Goal: Task Accomplishment & Management: Manage account settings

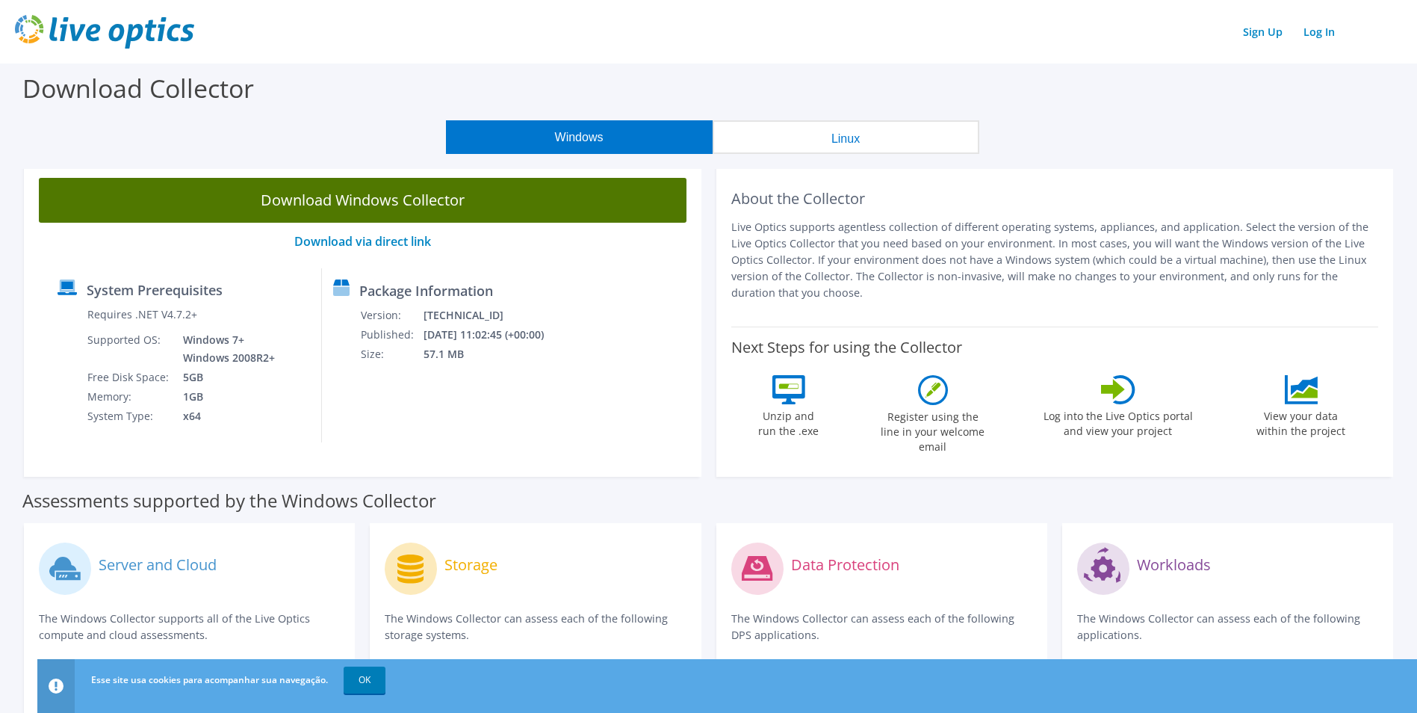
click at [320, 193] on link "Download Windows Collector" at bounding box center [363, 200] width 648 height 45
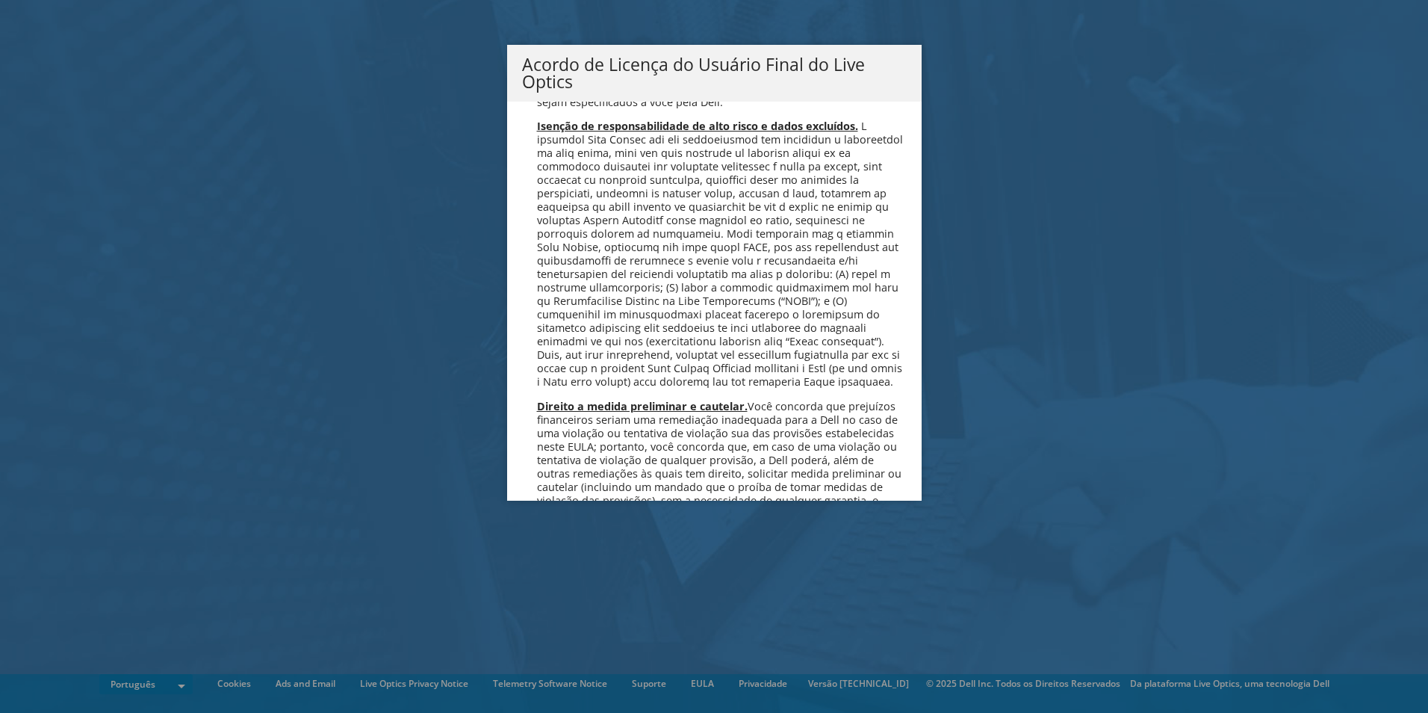
scroll to position [5971, 0]
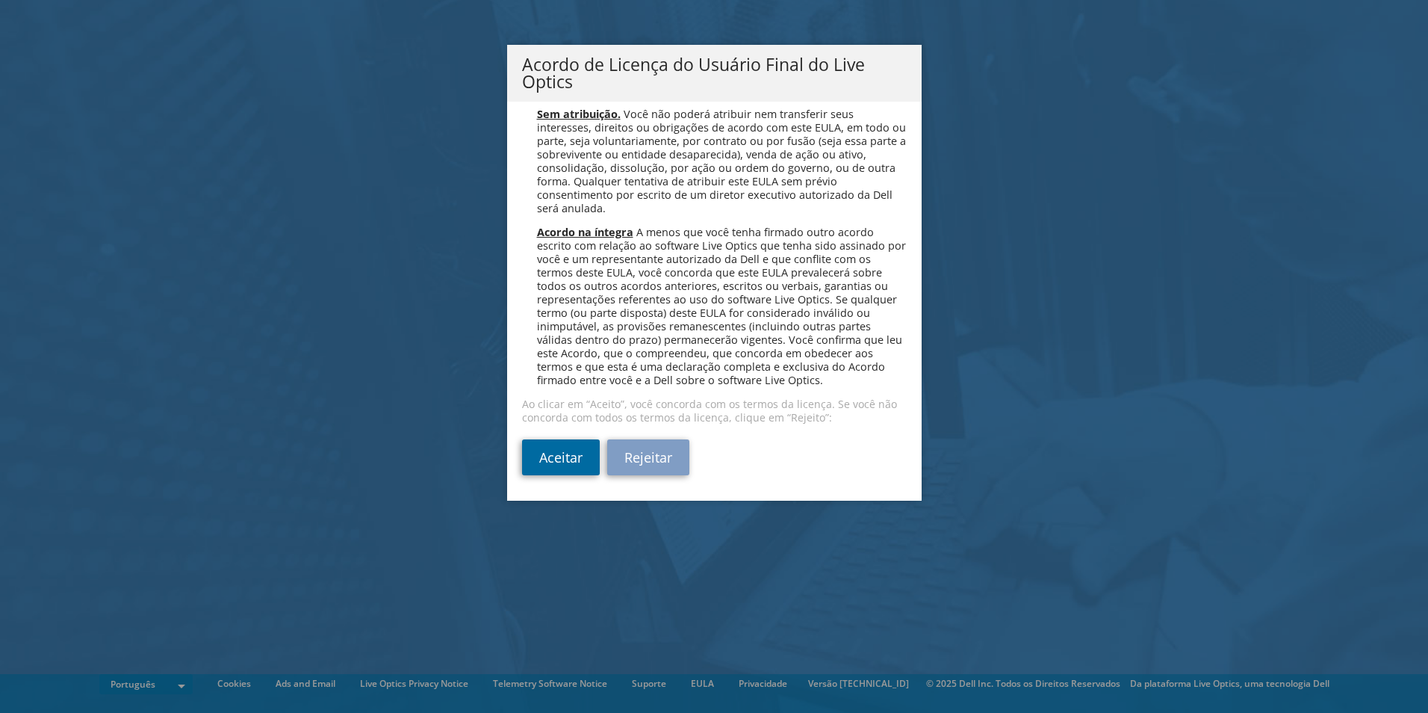
click at [564, 452] on link "Aceitar" at bounding box center [561, 457] width 78 height 36
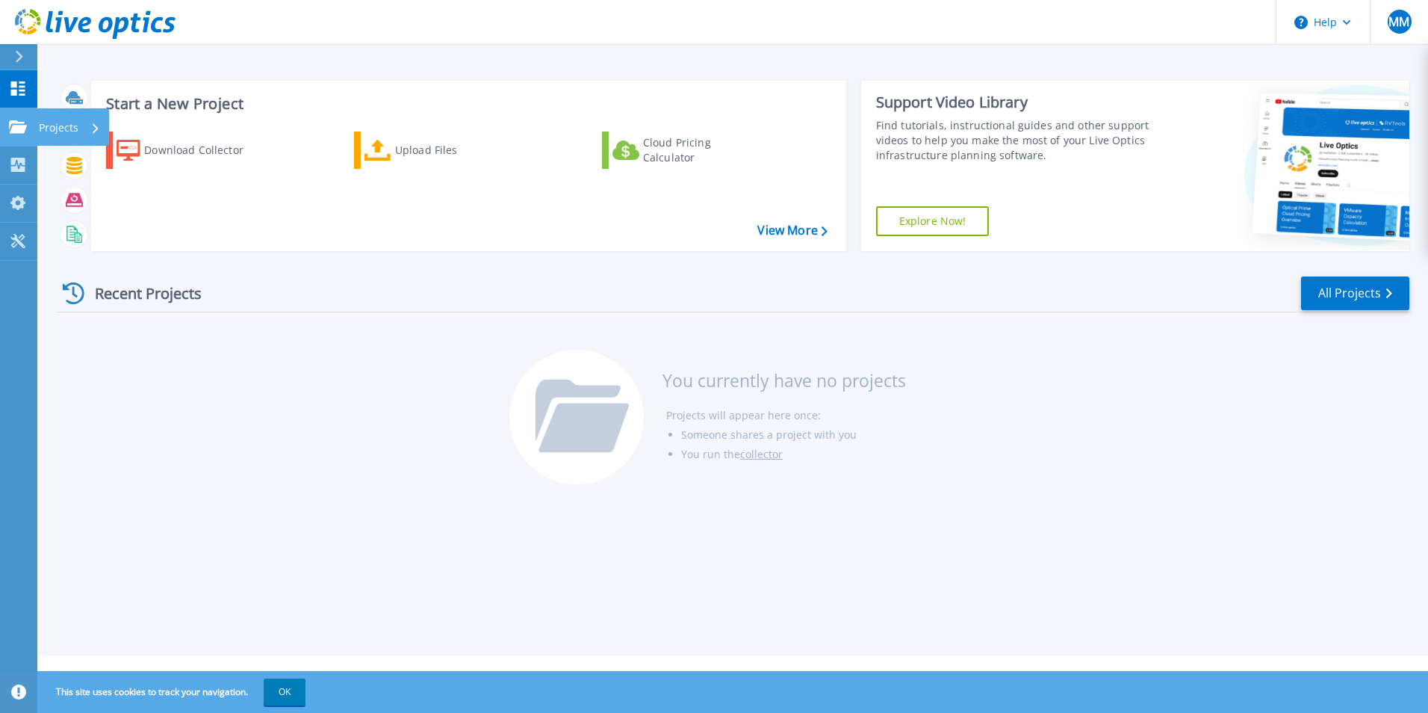
click at [21, 127] on icon at bounding box center [18, 126] width 18 height 13
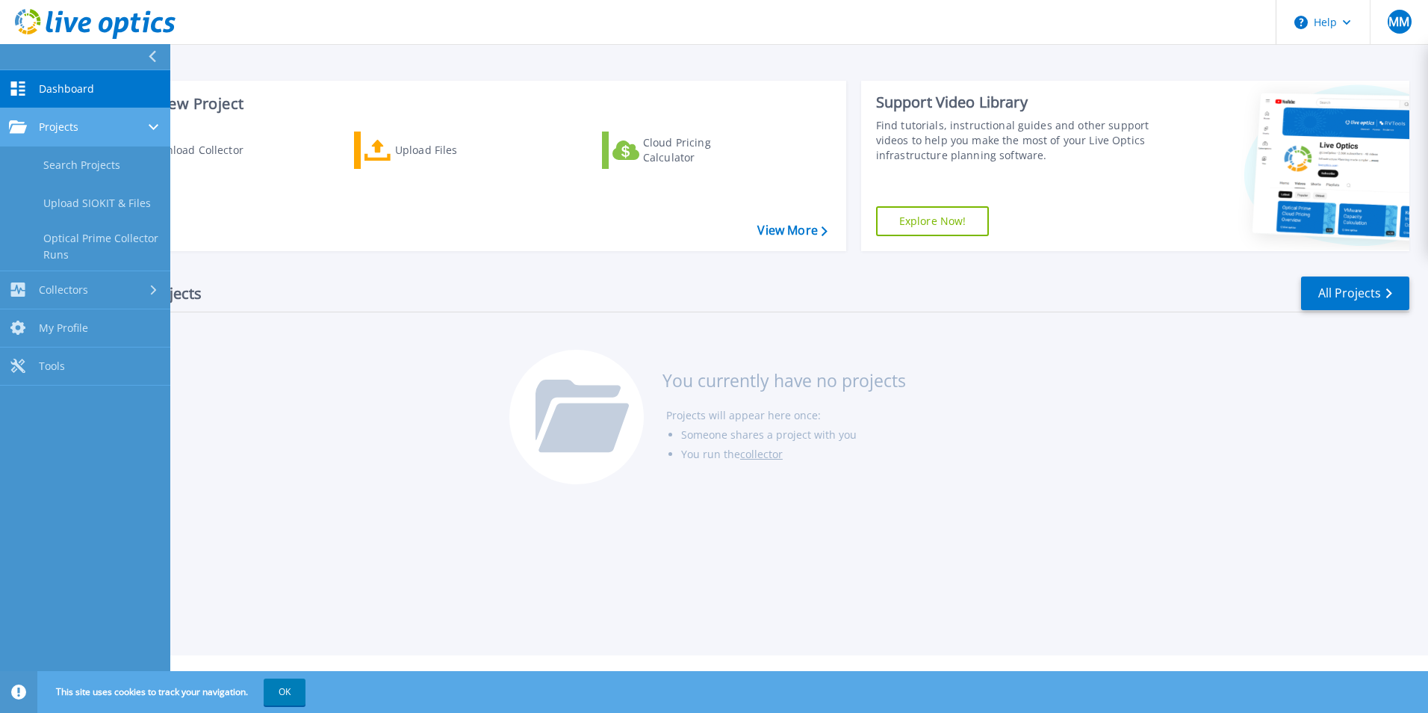
click at [21, 127] on icon at bounding box center [18, 126] width 18 height 13
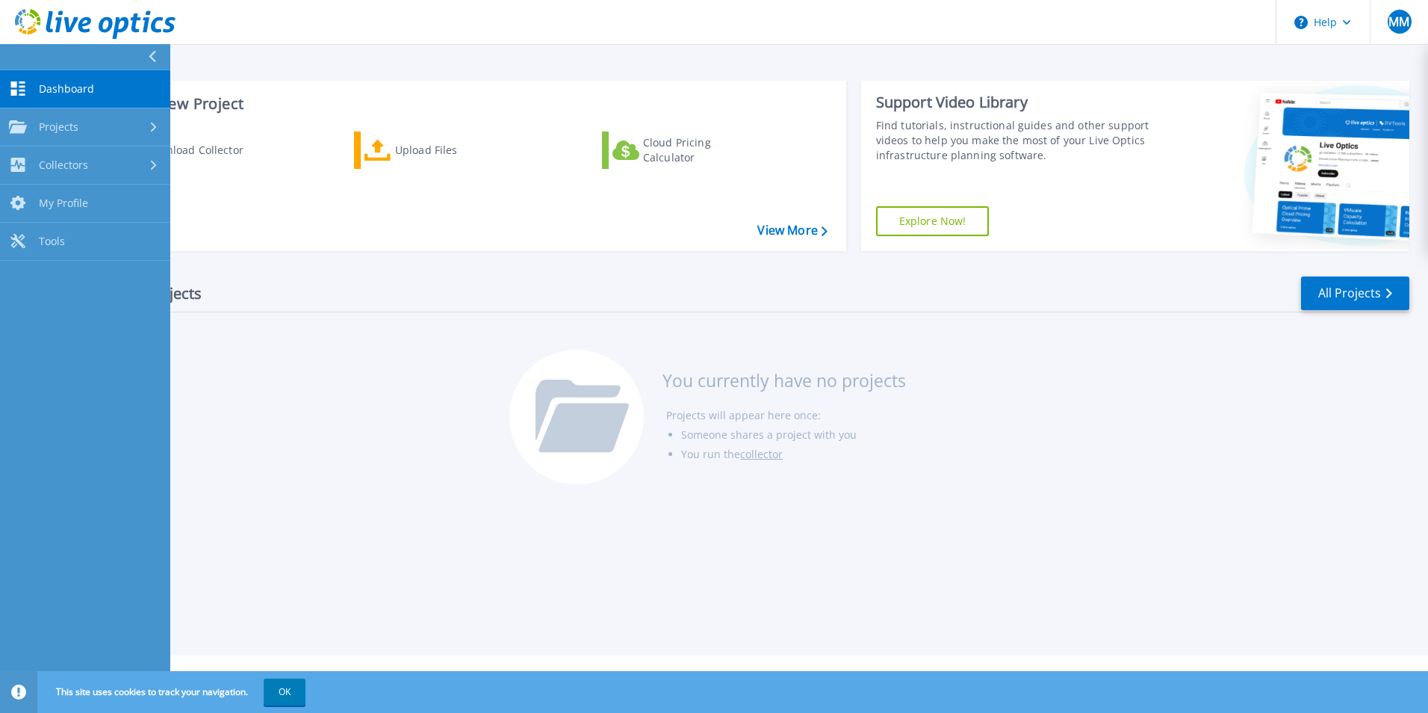
click at [19, 91] on icon at bounding box center [18, 88] width 18 height 14
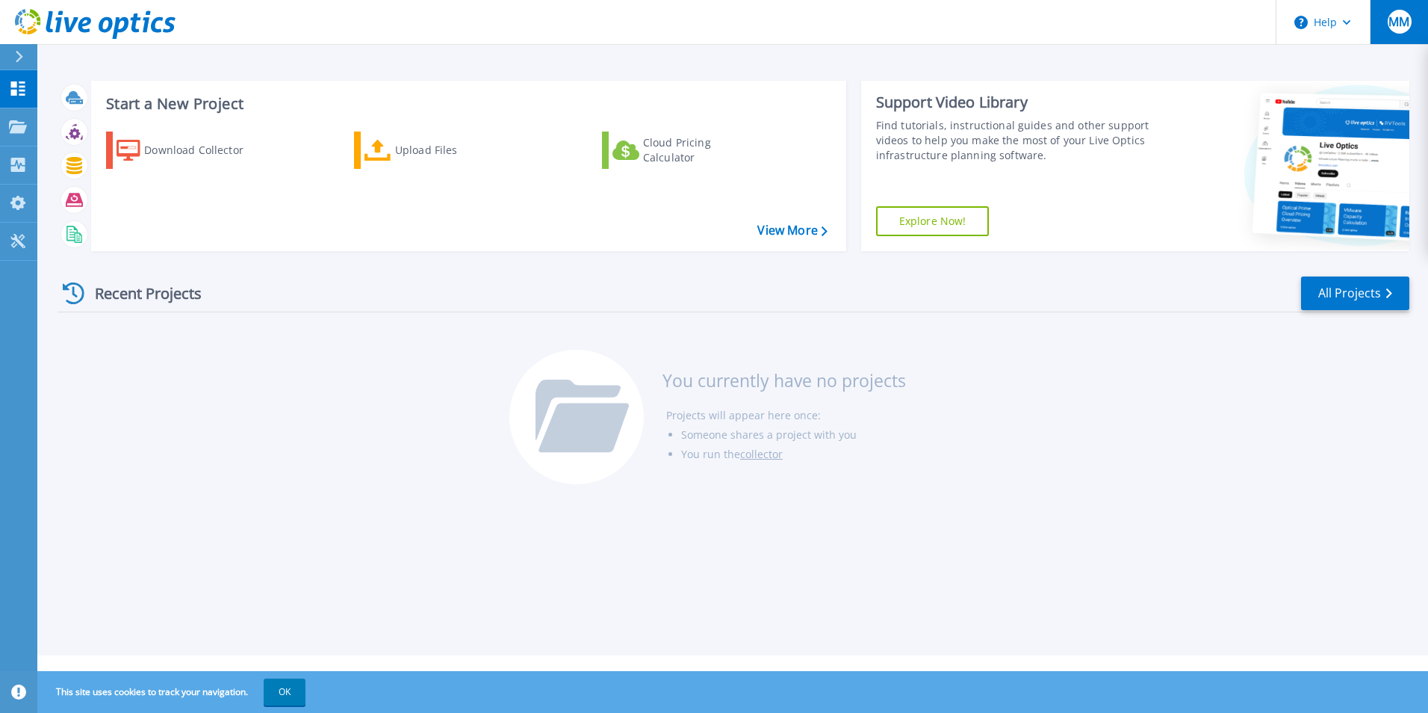
click at [1401, 18] on span "MM" at bounding box center [1399, 22] width 21 height 12
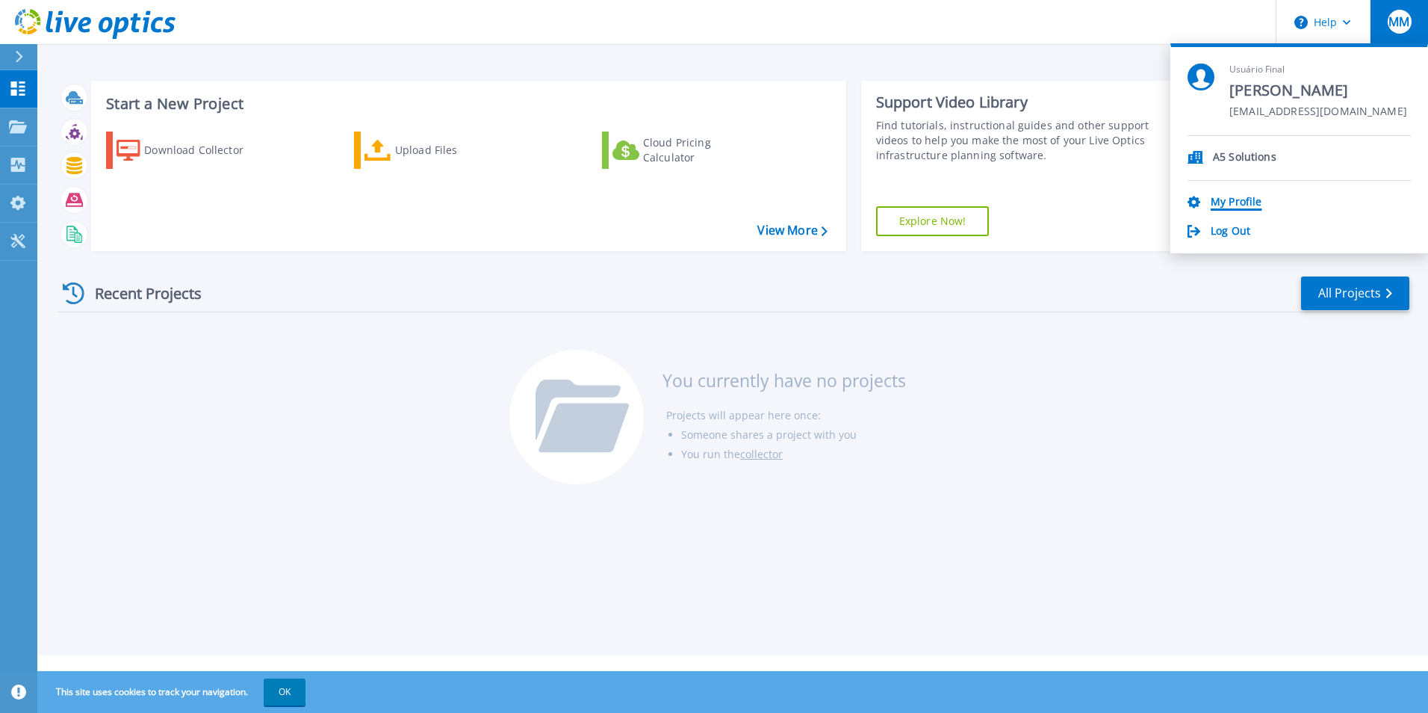
click at [1236, 199] on link "My Profile" at bounding box center [1236, 203] width 51 height 14
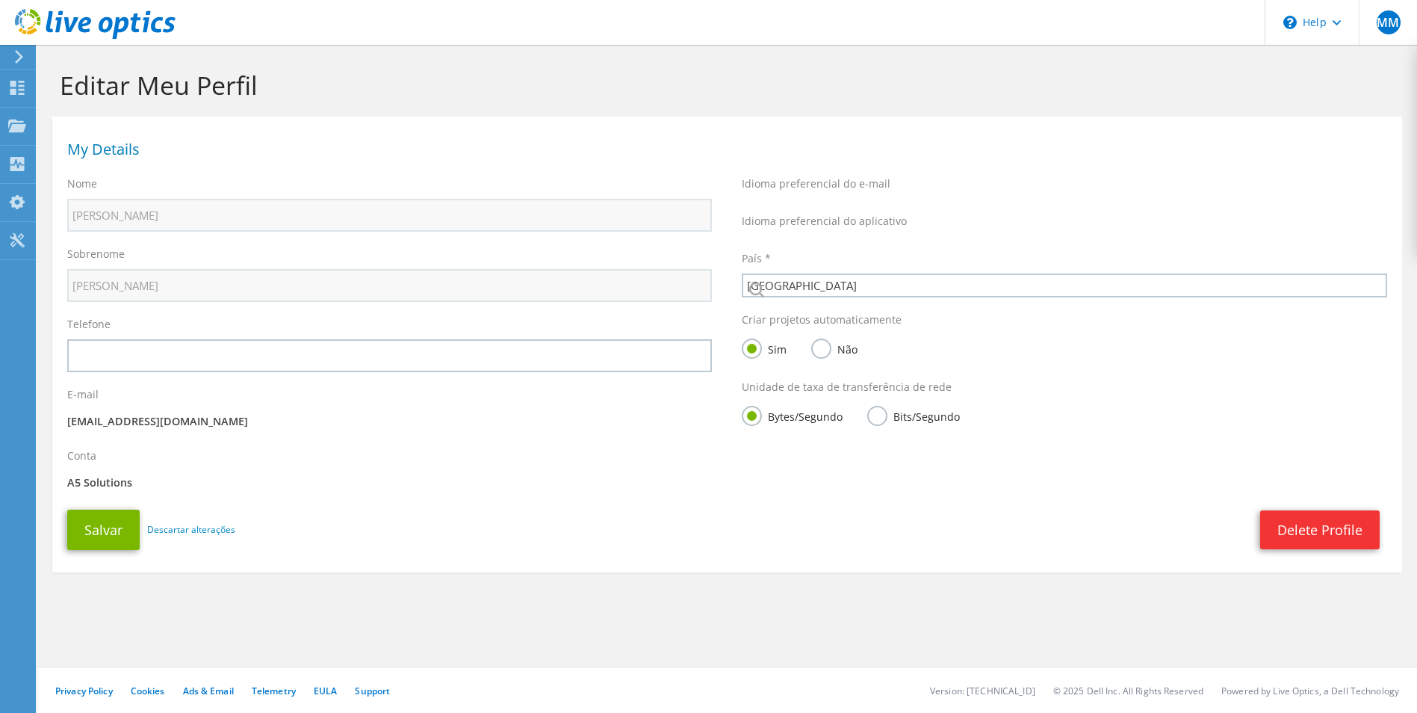
select select "30"
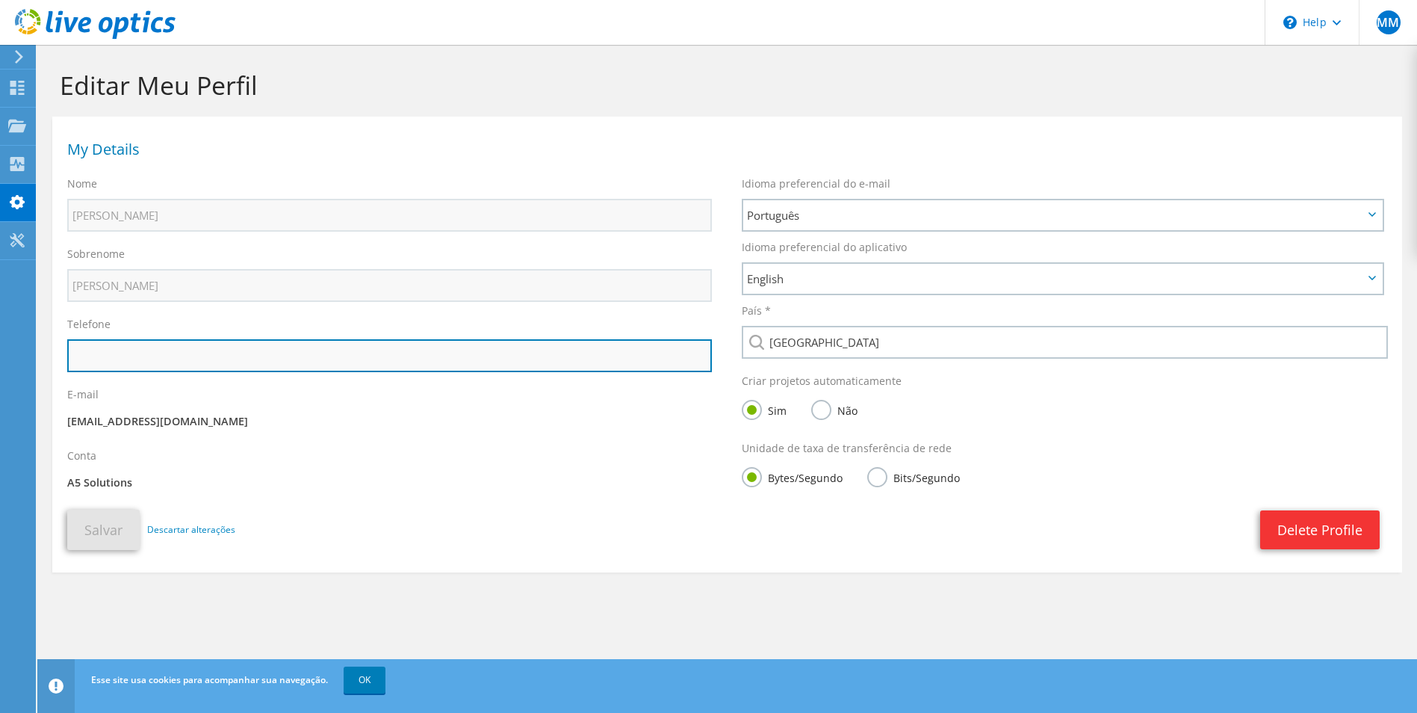
click at [215, 352] on input "text" at bounding box center [389, 355] width 645 height 33
click at [72, 353] on input "11964915799" at bounding box center [389, 355] width 645 height 33
type input "+5511964915799"
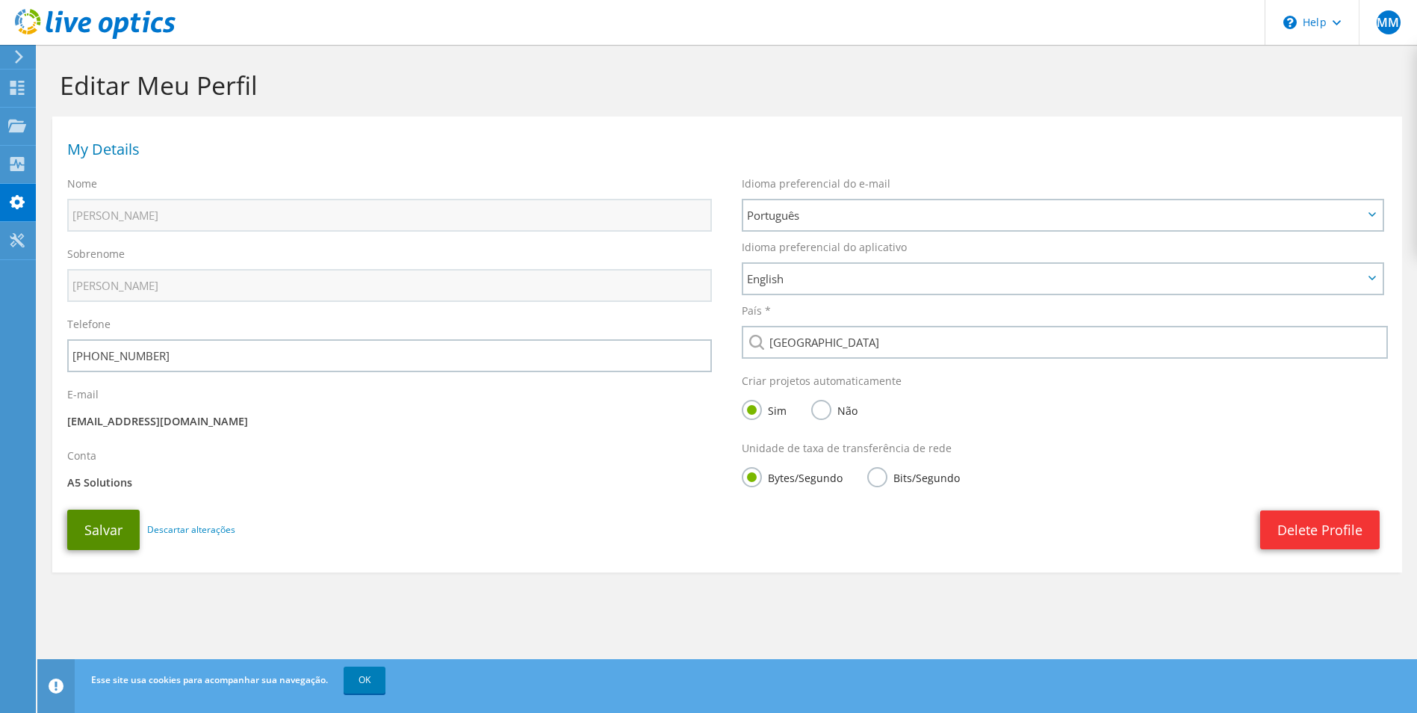
click at [104, 527] on button "Salvar" at bounding box center [103, 529] width 72 height 40
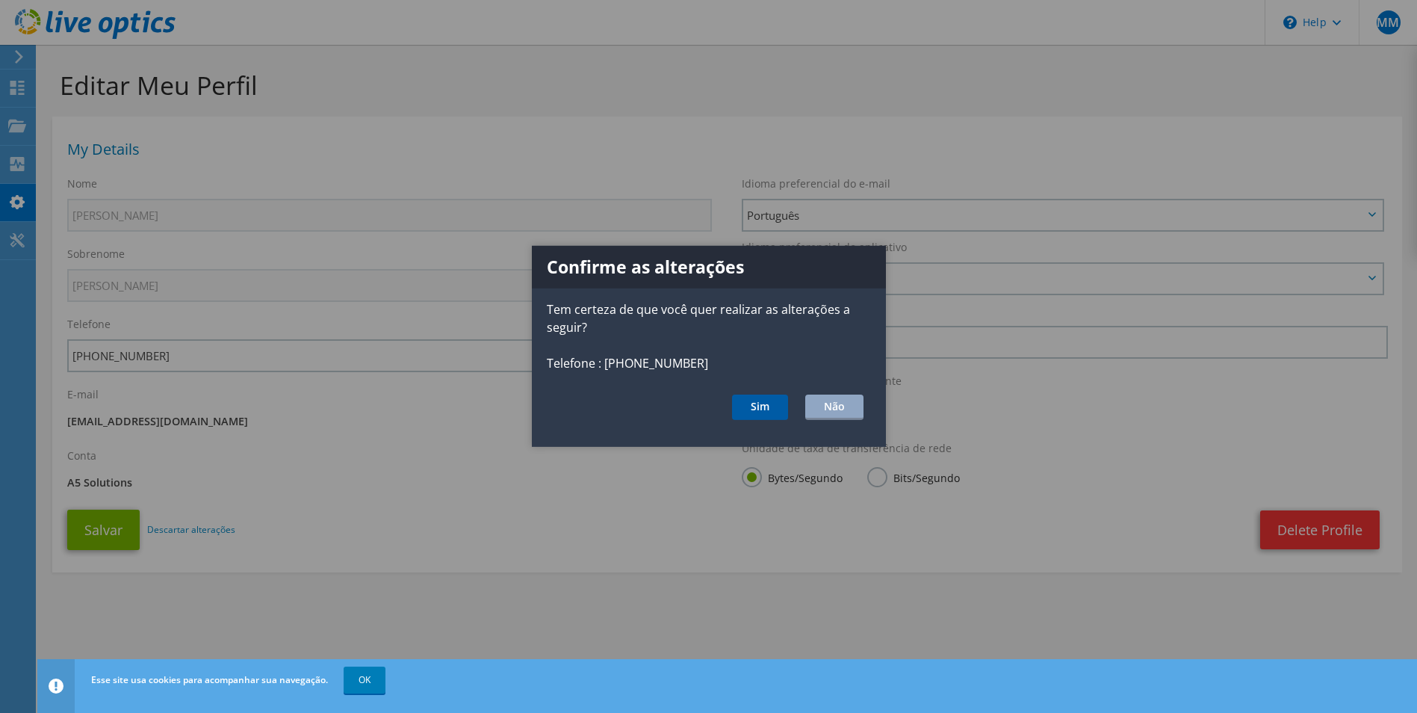
click at [759, 406] on button "Sim" at bounding box center [760, 406] width 56 height 25
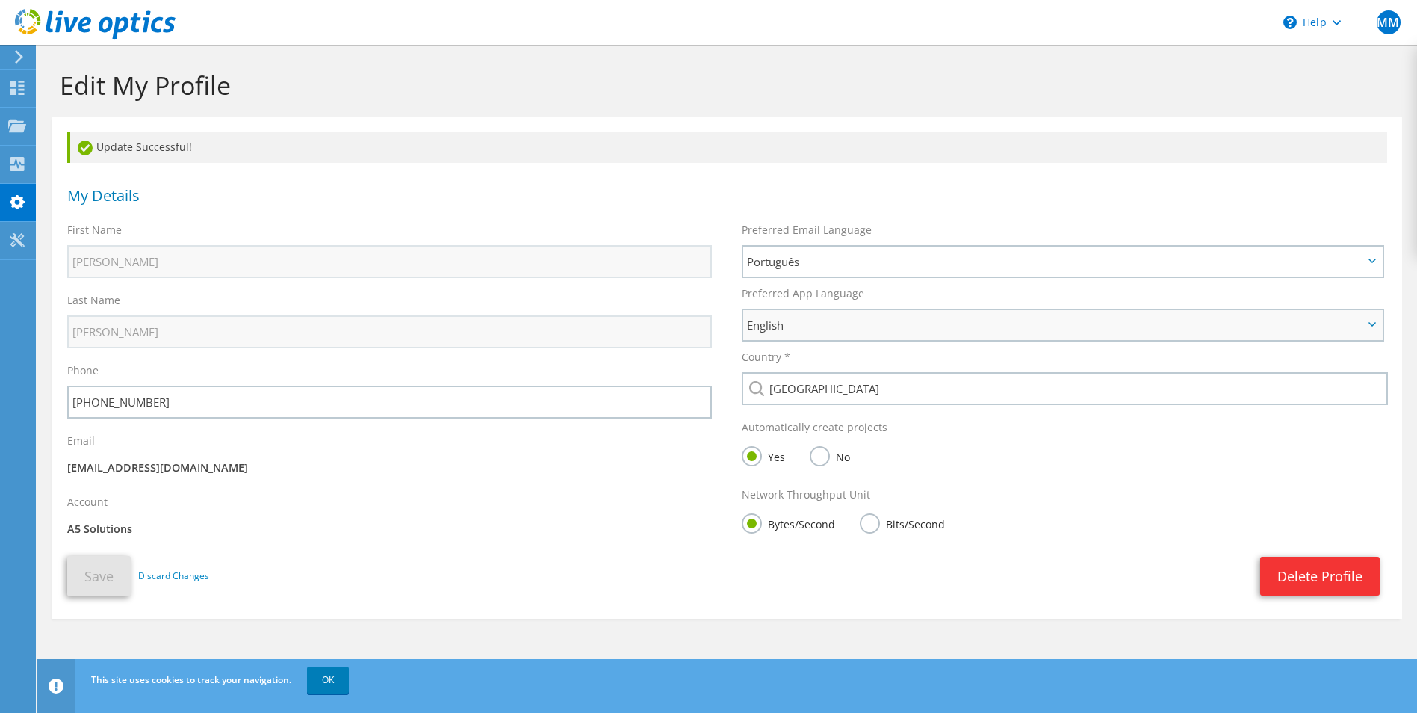
click at [869, 320] on span "English" at bounding box center [1055, 325] width 616 height 18
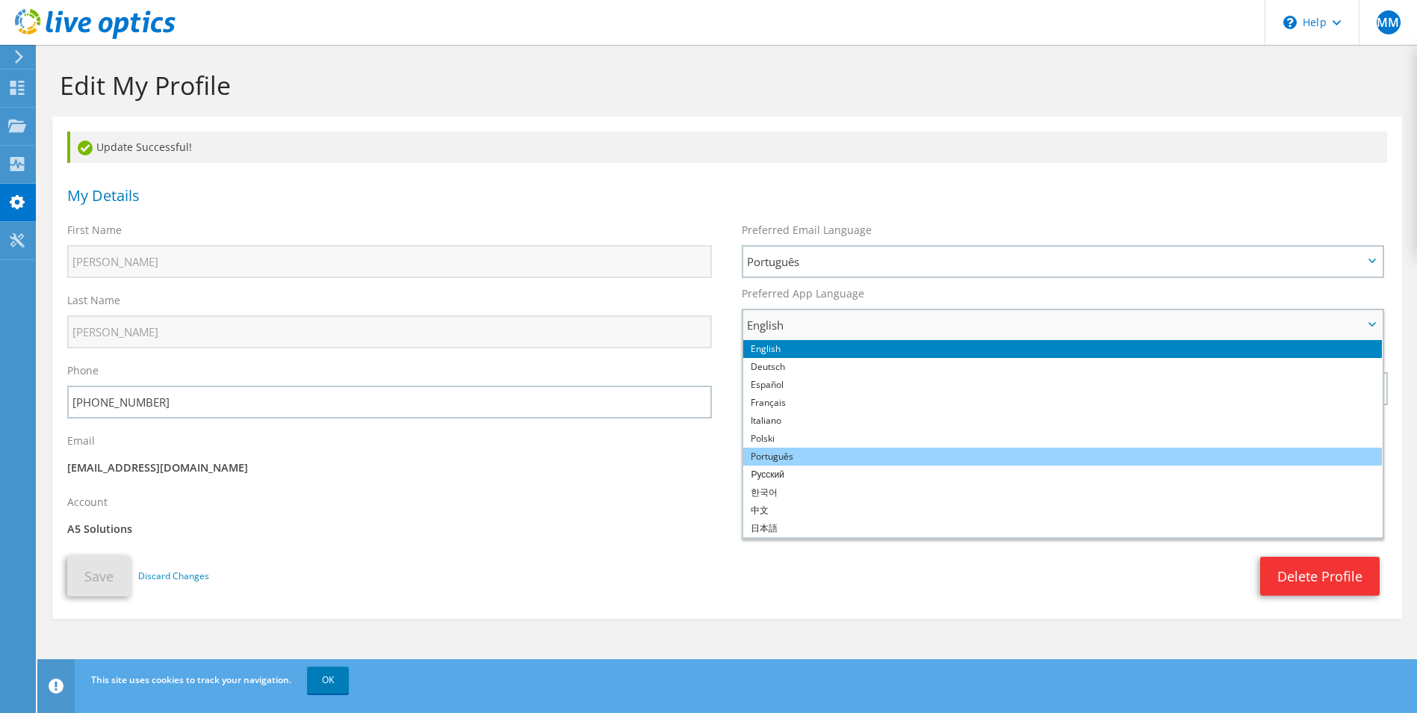
click at [786, 452] on li "Português" at bounding box center [1062, 456] width 639 height 18
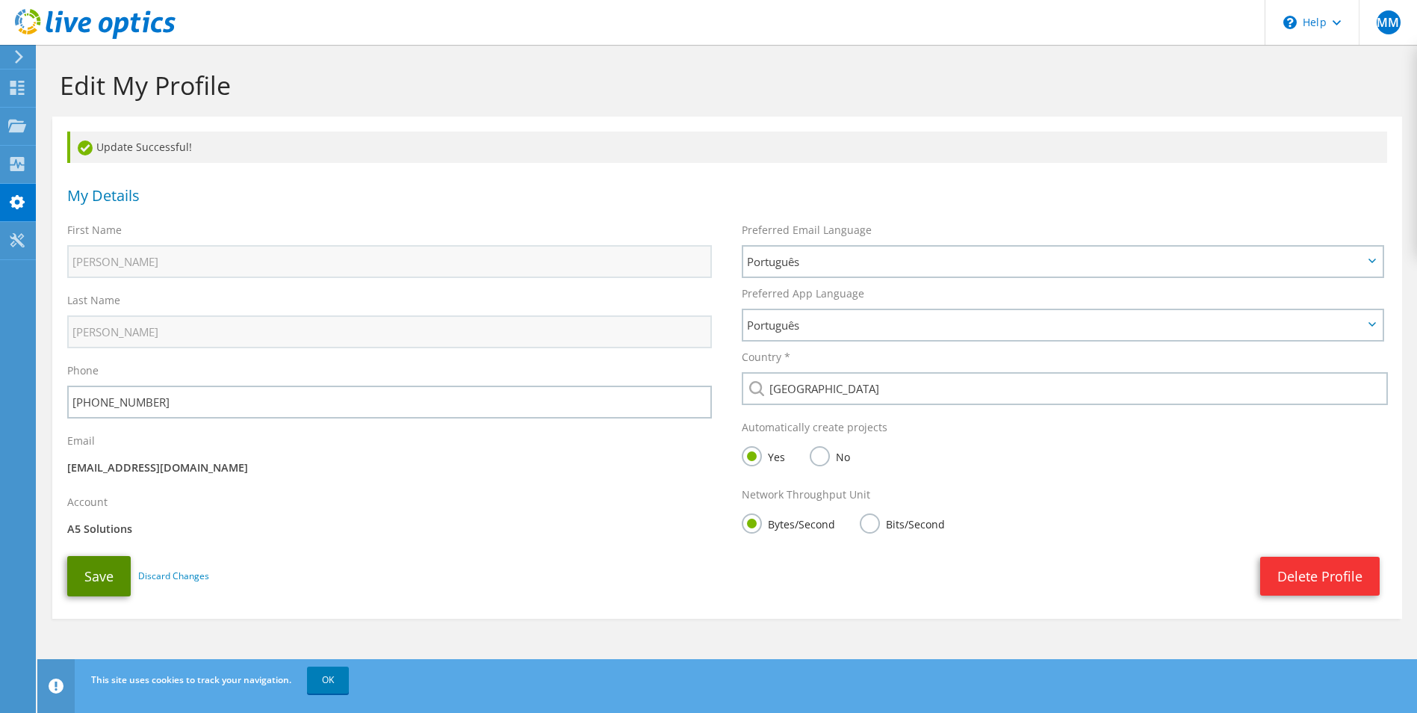
click at [93, 577] on button "Save" at bounding box center [98, 576] width 63 height 40
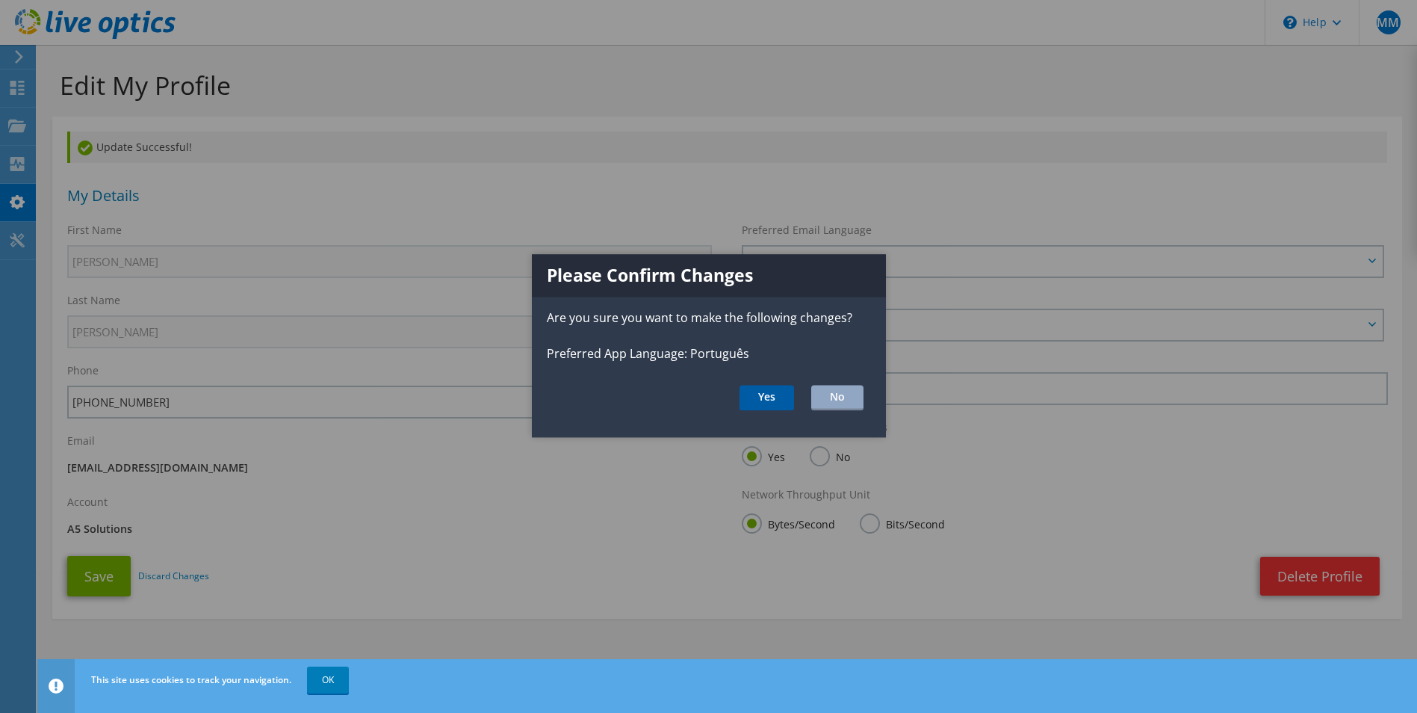
click at [778, 395] on button "Yes" at bounding box center [766, 397] width 55 height 25
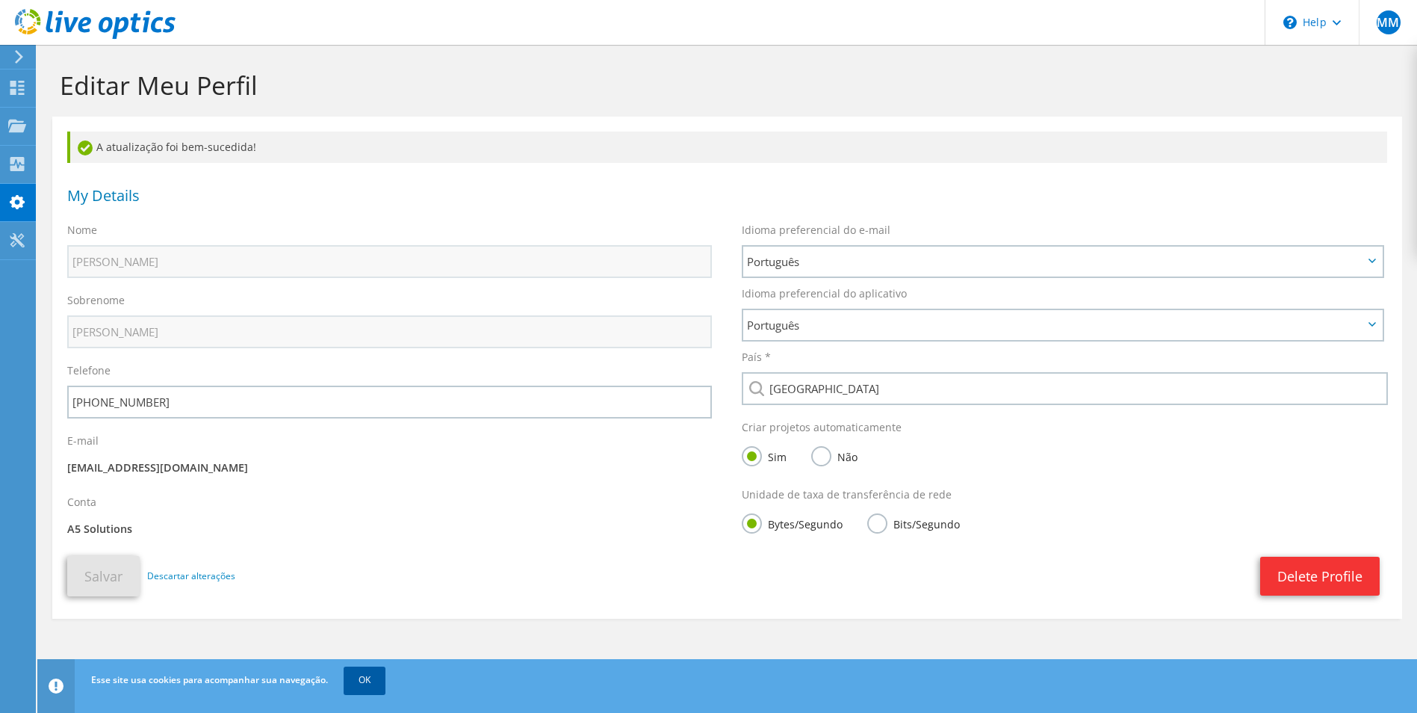
click at [366, 677] on link "OK" at bounding box center [365, 679] width 42 height 27
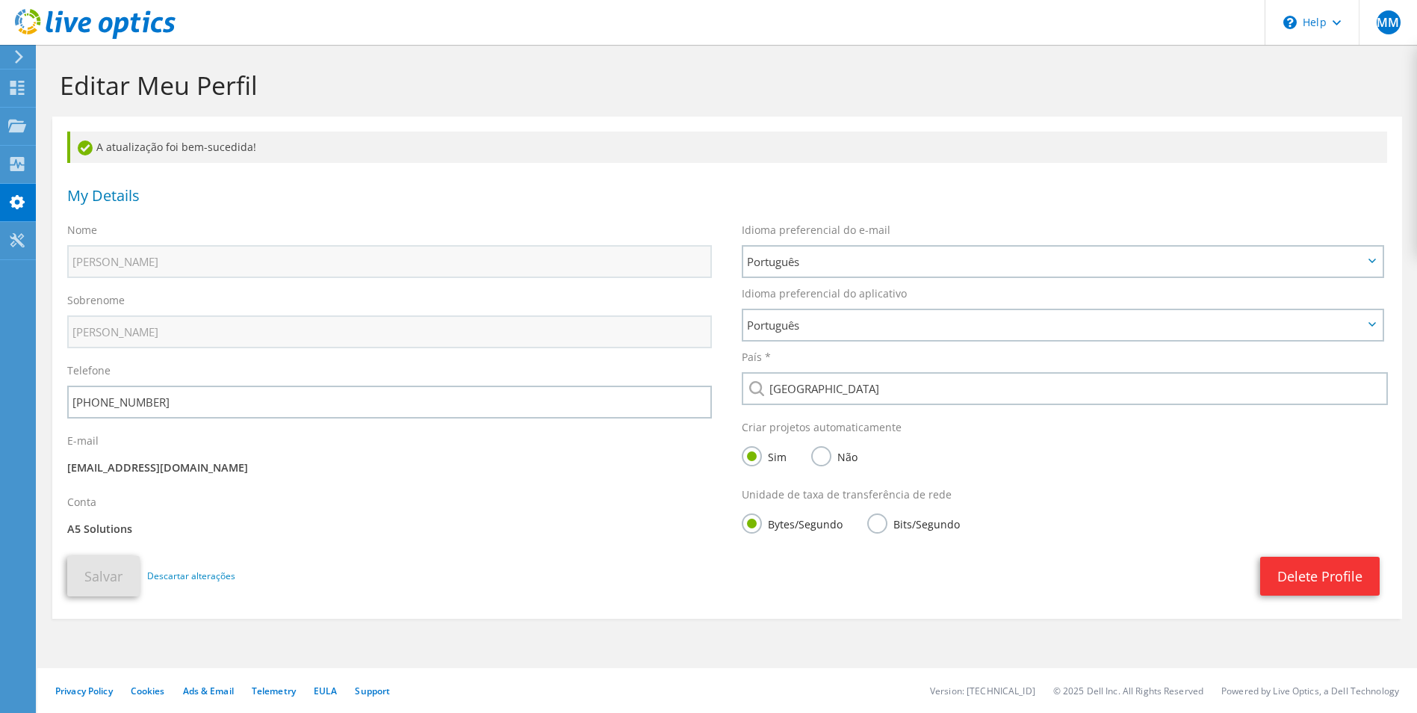
click at [19, 58] on icon at bounding box center [18, 56] width 11 height 13
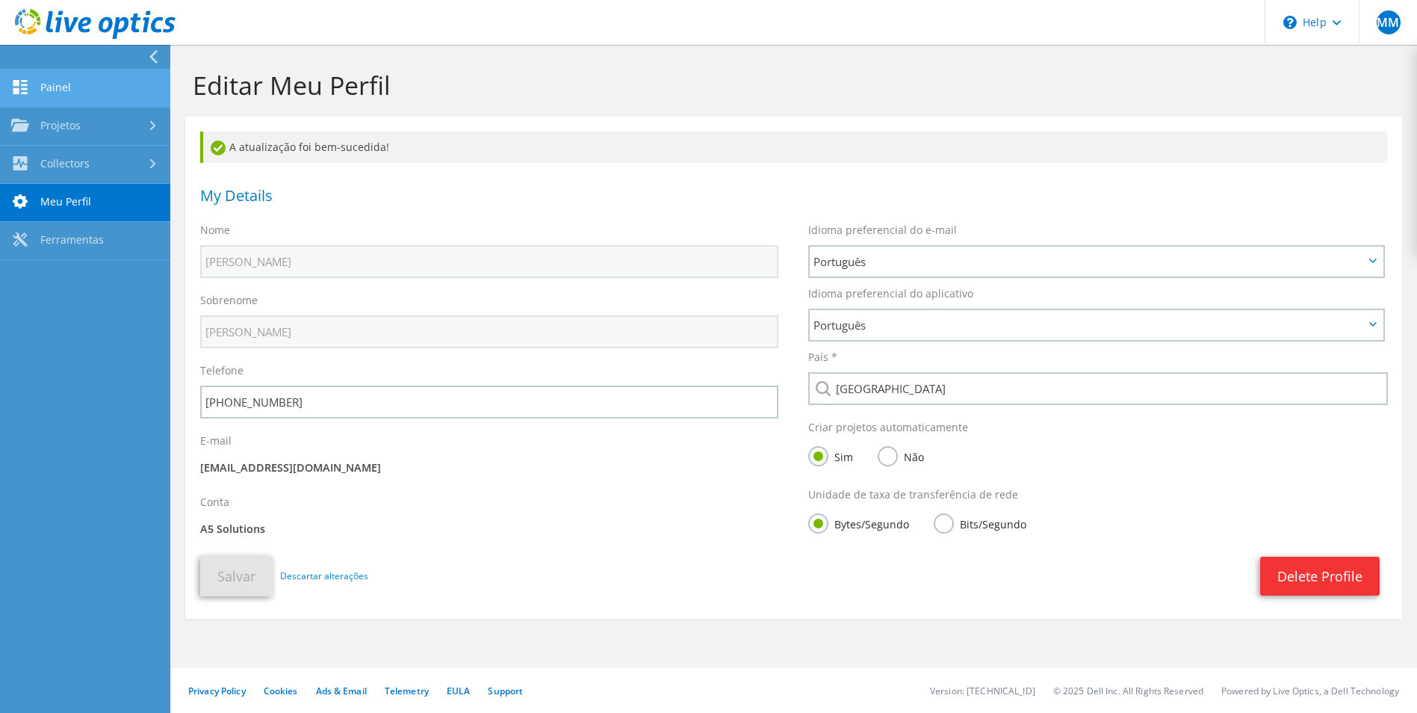
click at [65, 84] on link "Painel" at bounding box center [85, 88] width 170 height 38
